Goal: Find specific page/section: Find specific page/section

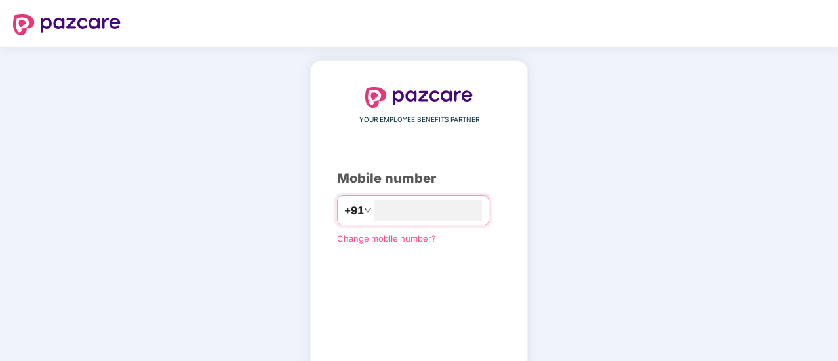
type input "**********"
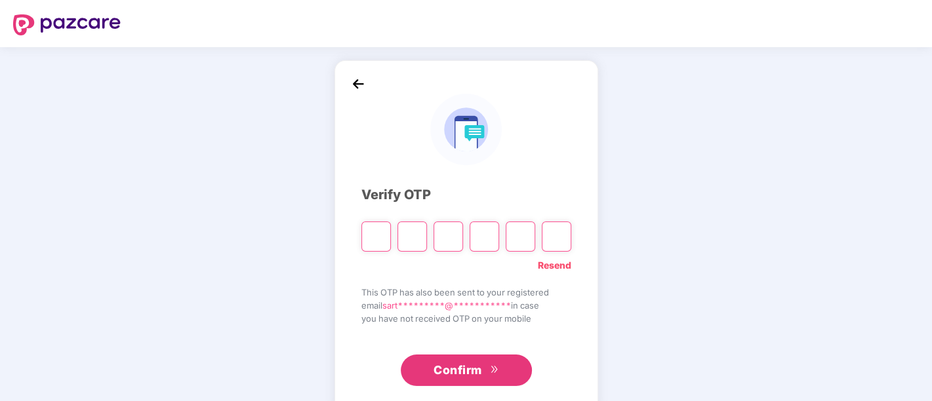
drag, startPoint x: 767, startPoint y: 3, endPoint x: 647, endPoint y: 251, distance: 275.9
click at [647, 251] on div "**********" at bounding box center [466, 237] width 932 height 380
click at [385, 235] on input "Please enter verification code. Digit 1" at bounding box center [375, 237] width 29 height 30
type input "*"
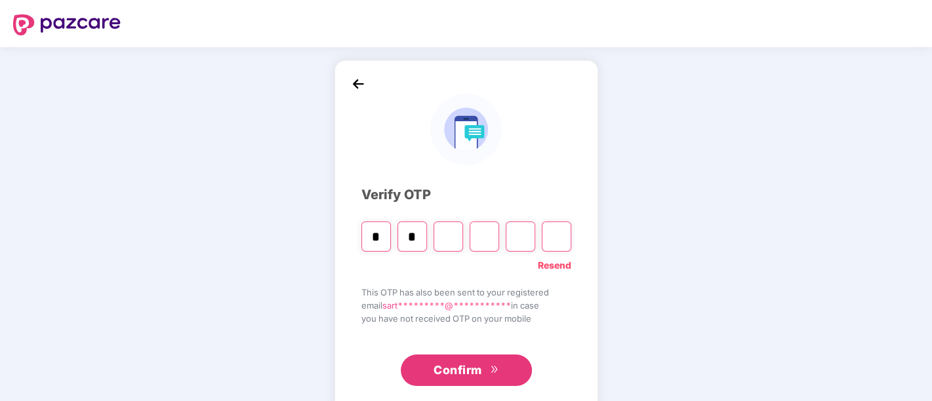
type input "*"
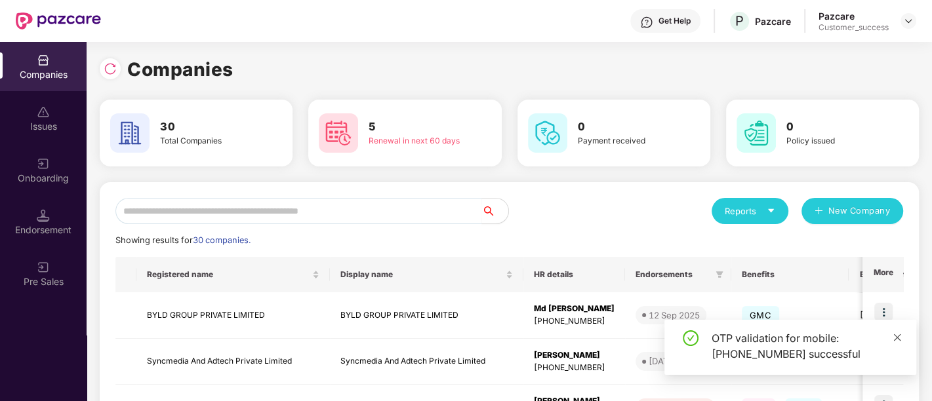
click at [837, 339] on icon "close" at bounding box center [896, 337] width 7 height 7
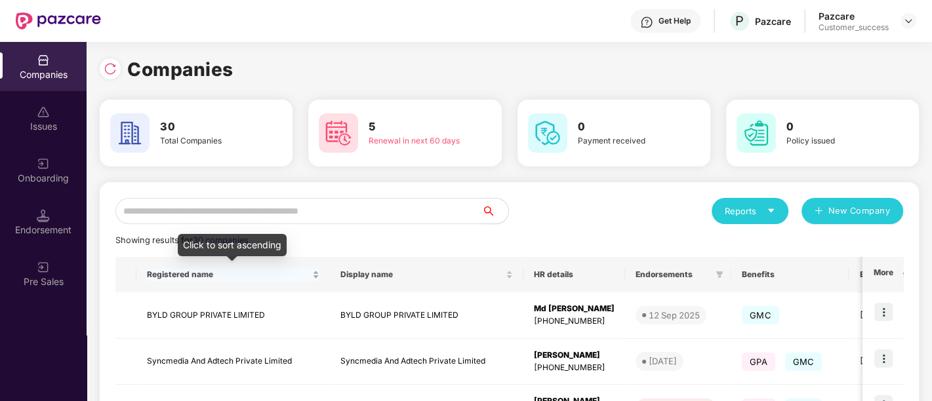
click at [167, 279] on span "Registered name" at bounding box center [228, 274] width 163 height 10
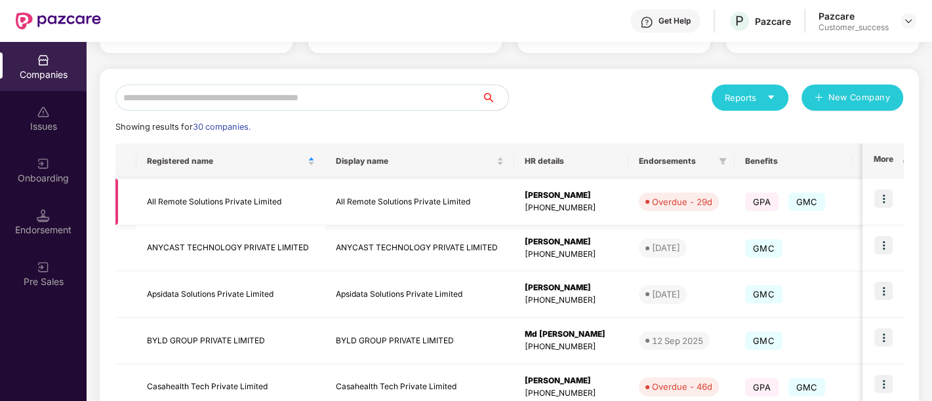
click at [837, 199] on img at bounding box center [883, 198] width 18 height 18
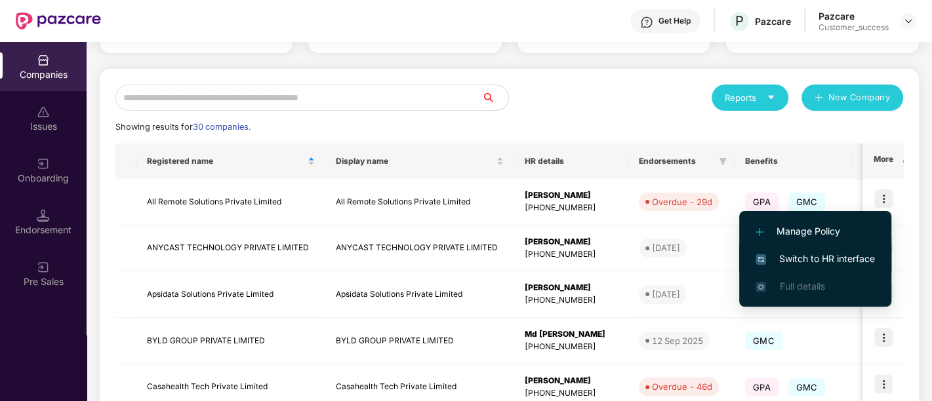
click at [791, 252] on span "Switch to HR interface" at bounding box center [814, 259] width 119 height 14
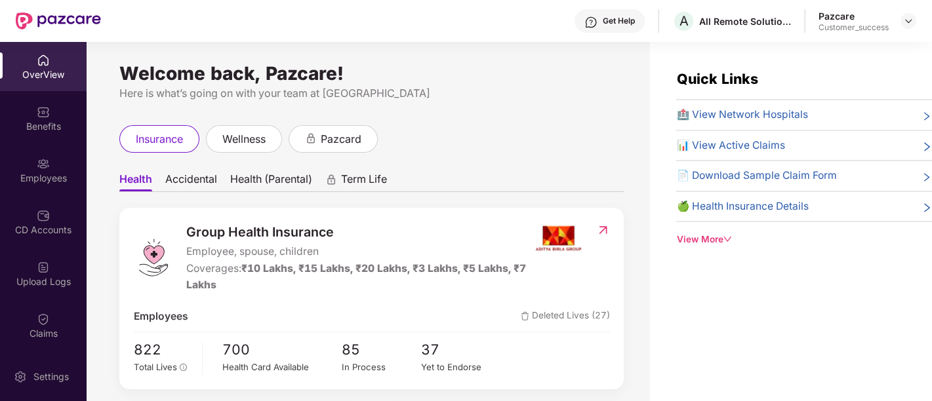
scroll to position [164, 0]
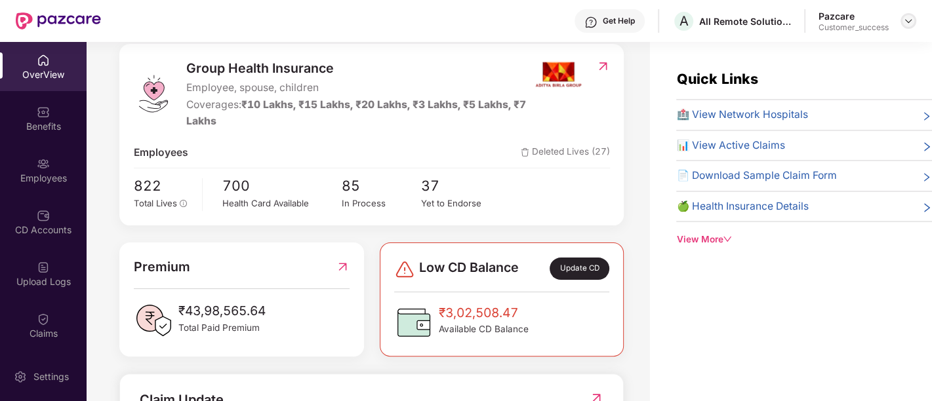
click at [837, 18] on img at bounding box center [908, 21] width 10 height 10
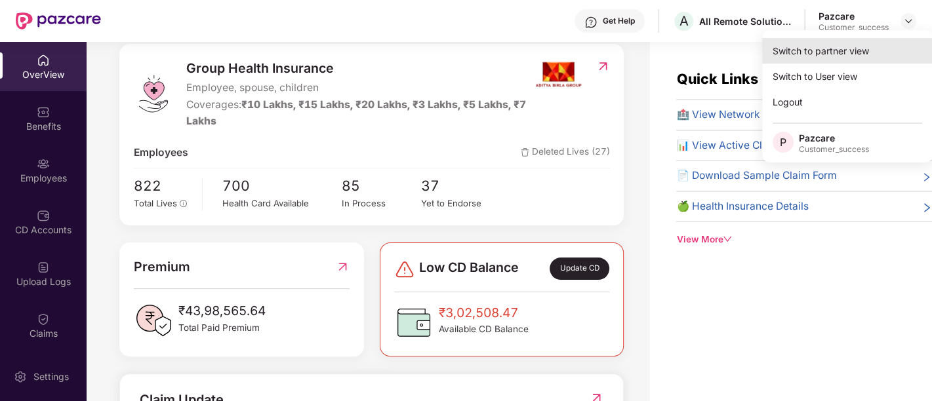
click at [837, 46] on div "Switch to partner view" at bounding box center [847, 51] width 170 height 26
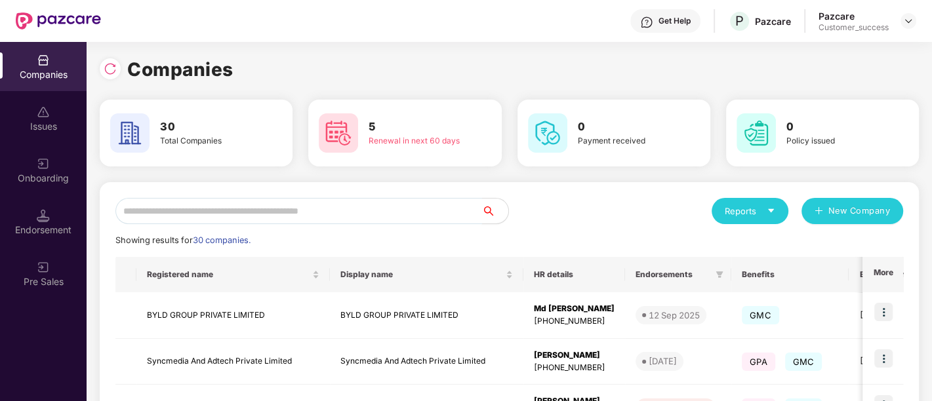
click at [404, 208] on input "text" at bounding box center [298, 211] width 366 height 26
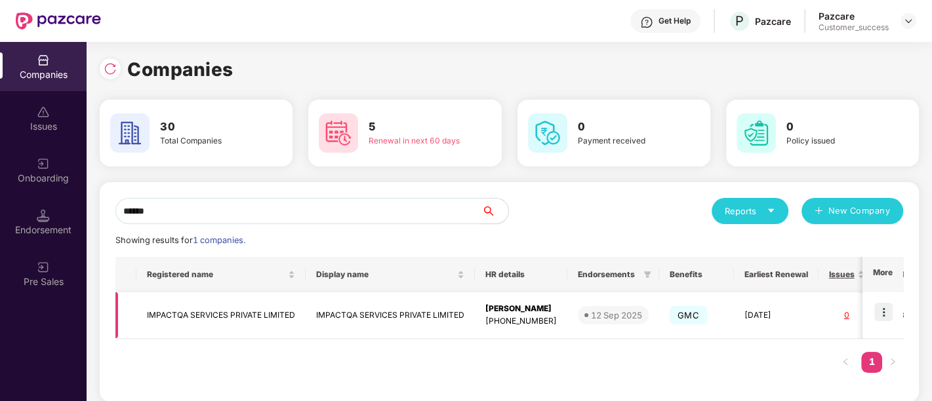
type input "******"
drag, startPoint x: 297, startPoint y: 317, endPoint x: 143, endPoint y: 326, distance: 154.3
click at [143, 326] on td "IMPACTQA SERVICES PRIVATE LIMITED" at bounding box center [220, 315] width 169 height 47
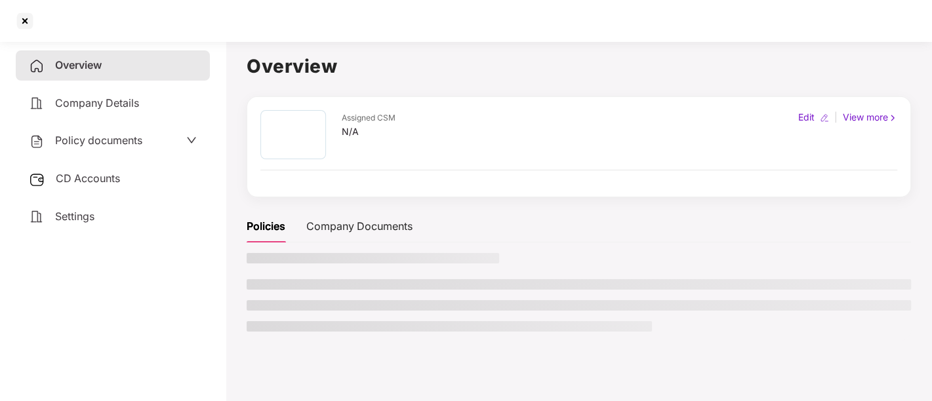
copy td "IMPACTQA SERVICES PRIVATE LIMITED"
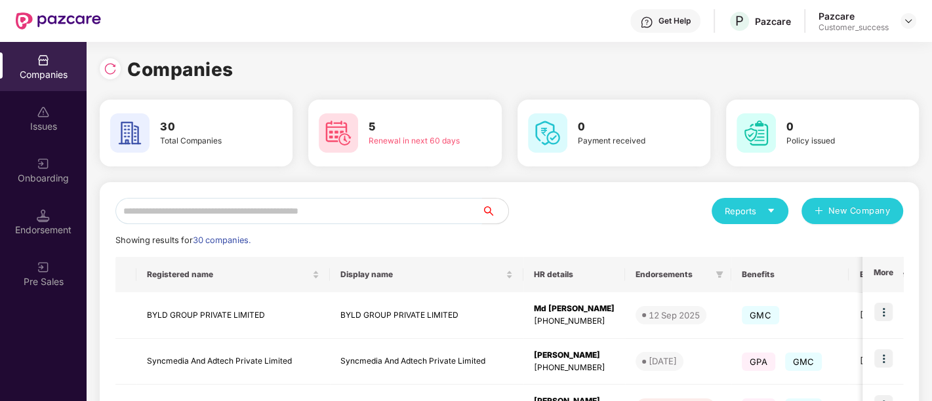
click at [225, 214] on input "text" at bounding box center [298, 211] width 366 height 26
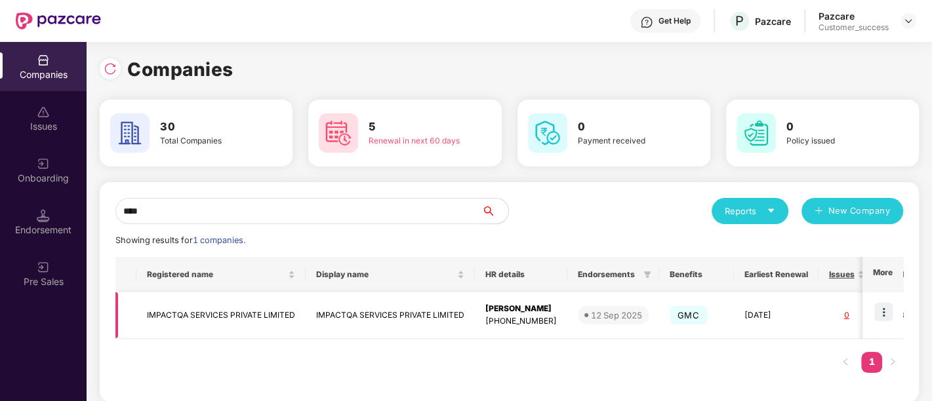
type input "****"
copy td "IMPACTQA SERVICES PRIVATE LIMITED"
drag, startPoint x: 302, startPoint y: 313, endPoint x: 142, endPoint y: 298, distance: 160.1
click at [142, 298] on td "IMPACTQA SERVICES PRIVATE LIMITED" at bounding box center [220, 315] width 169 height 47
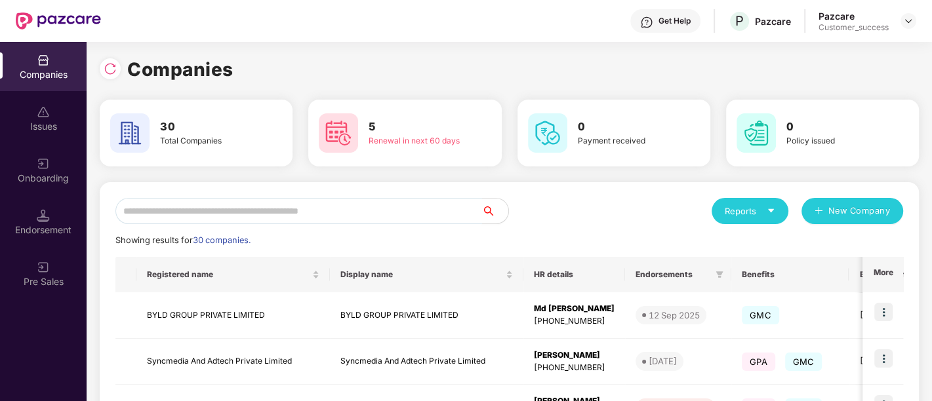
click at [260, 199] on input "text" at bounding box center [298, 211] width 366 height 26
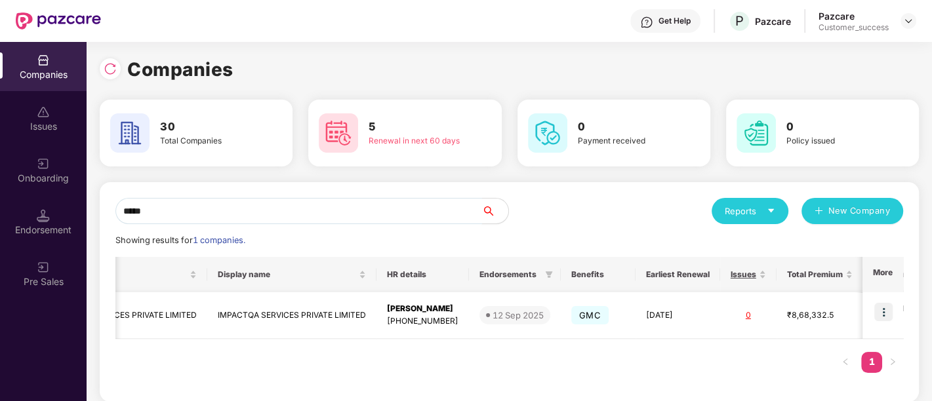
scroll to position [0, 101]
type input "*****"
click at [837, 311] on img at bounding box center [883, 312] width 18 height 18
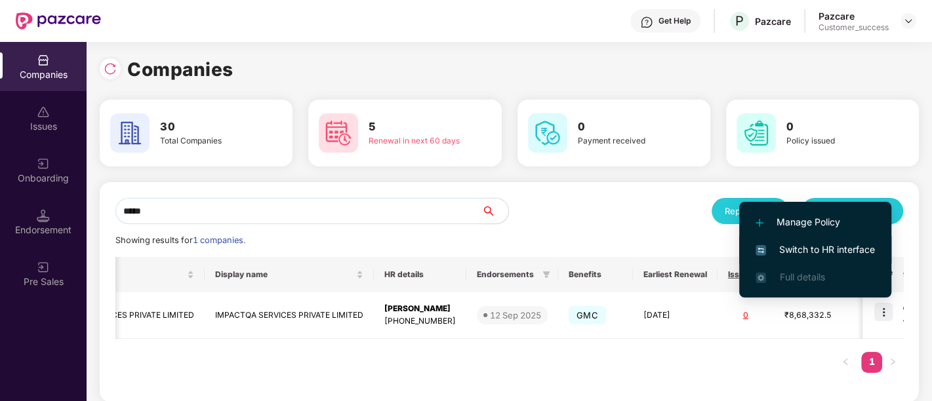
click at [816, 244] on span "Switch to HR interface" at bounding box center [814, 250] width 119 height 14
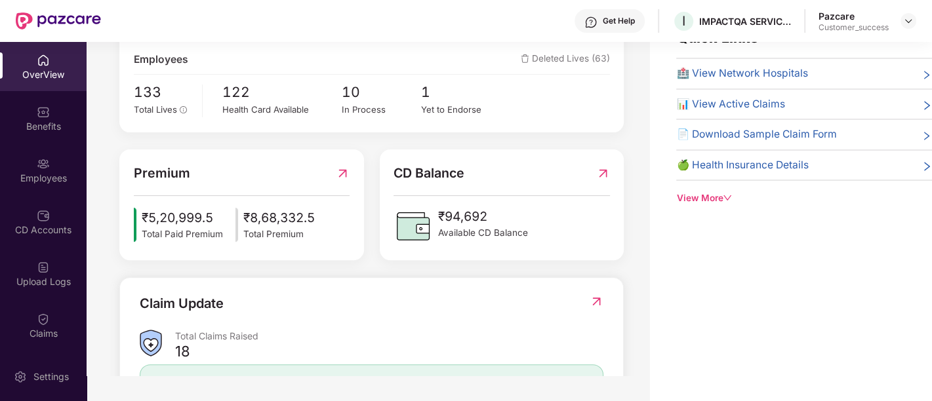
scroll to position [0, 0]
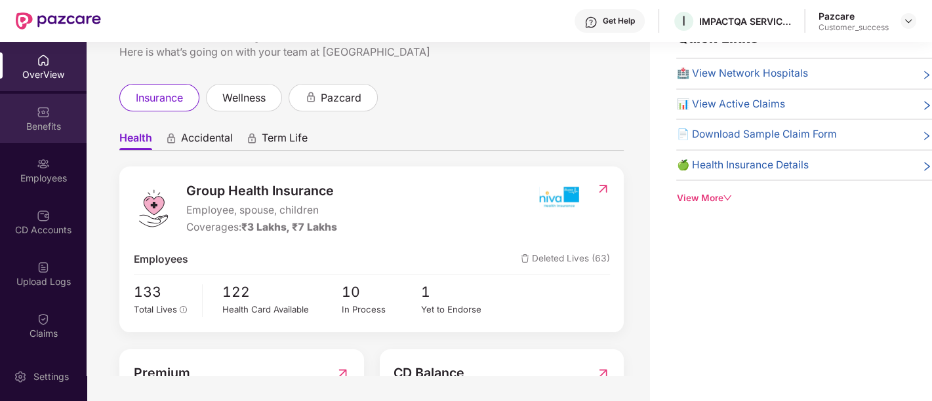
click at [61, 131] on div "Benefits" at bounding box center [43, 126] width 87 height 13
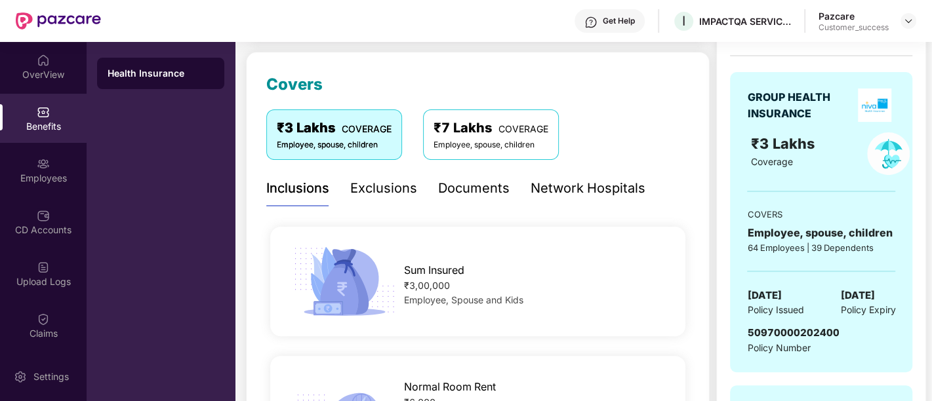
scroll to position [164, 0]
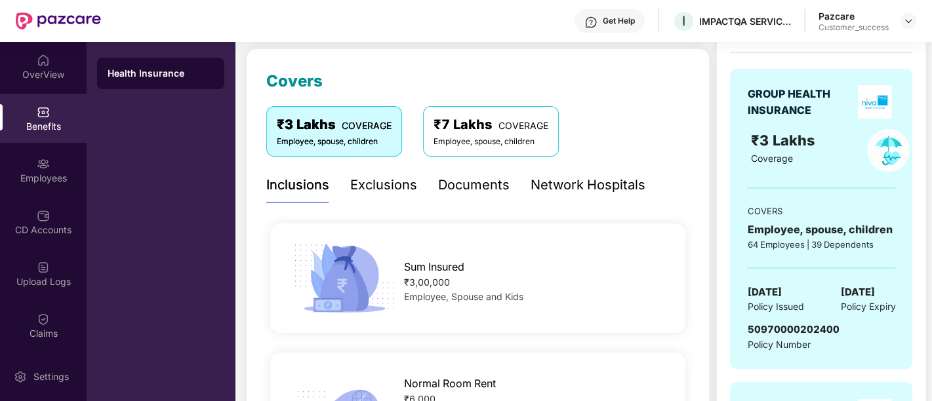
click at [477, 191] on div "Documents" at bounding box center [473, 185] width 71 height 20
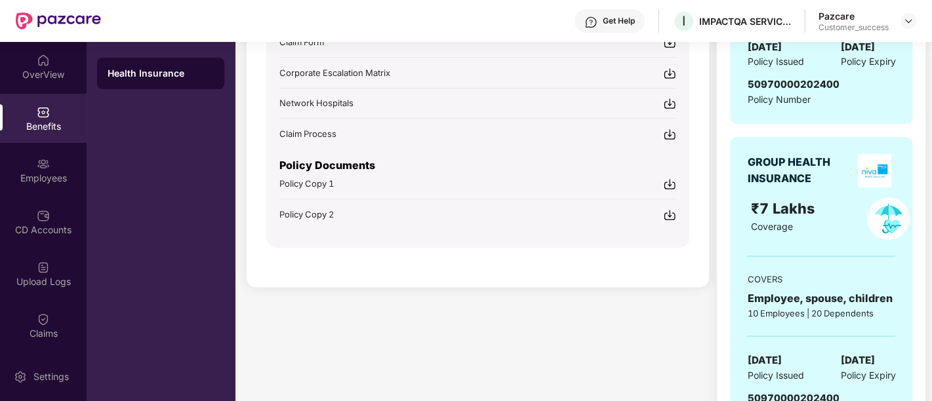
scroll to position [408, 0]
click at [672, 180] on img at bounding box center [669, 185] width 13 height 13
click at [670, 210] on img at bounding box center [669, 216] width 13 height 13
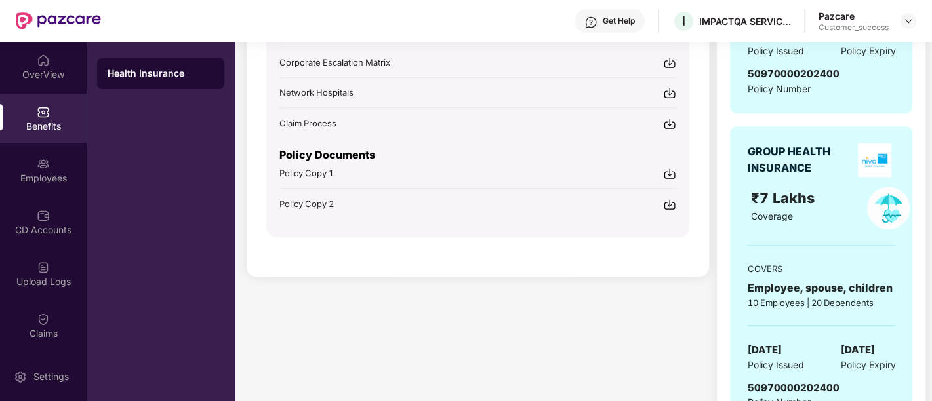
scroll to position [470, 0]
